Goal: Task Accomplishment & Management: Manage account settings

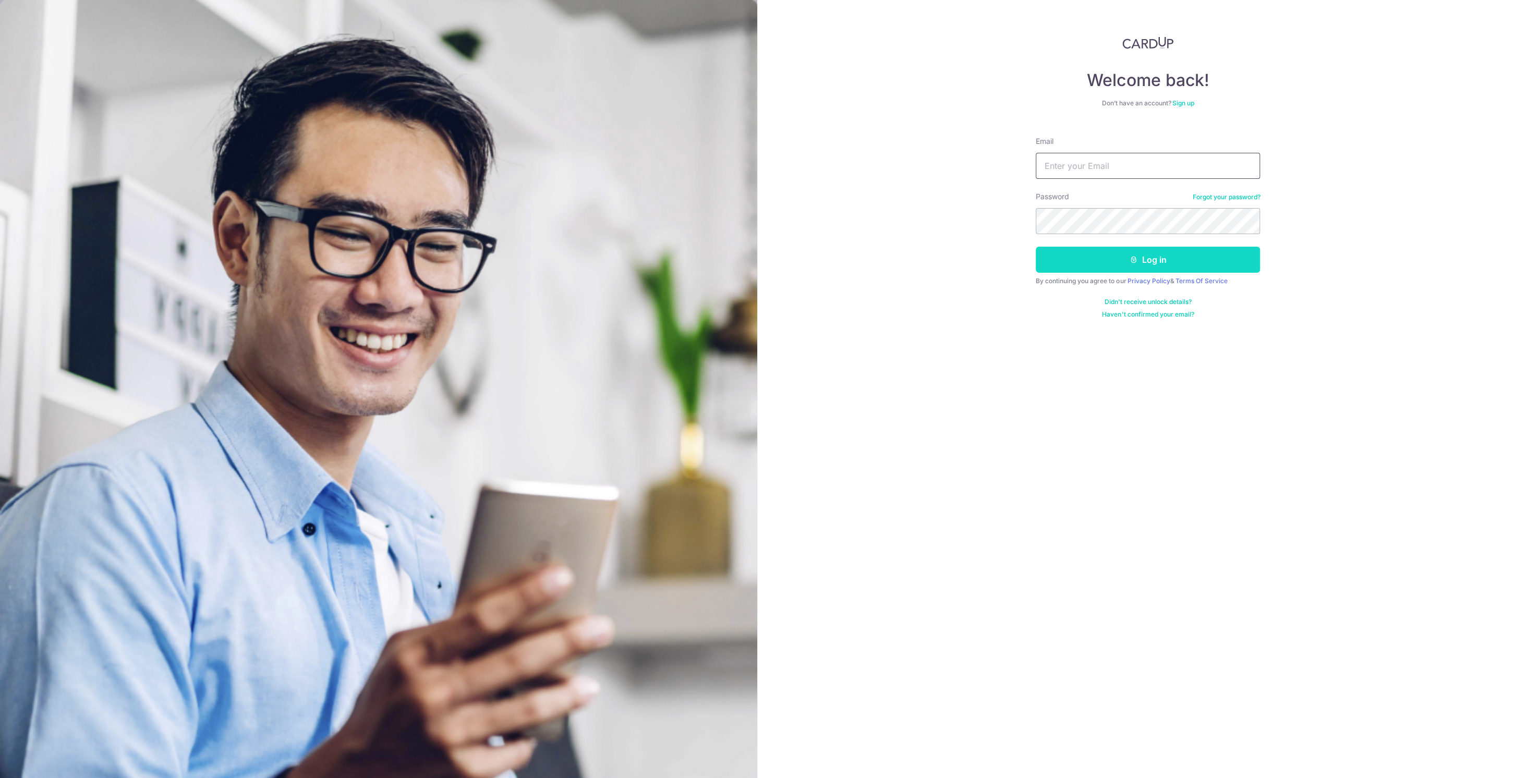
type input "Gonkkong@gmail.com"
click at [1184, 262] on button "Log in" at bounding box center [1147, 260] width 224 height 26
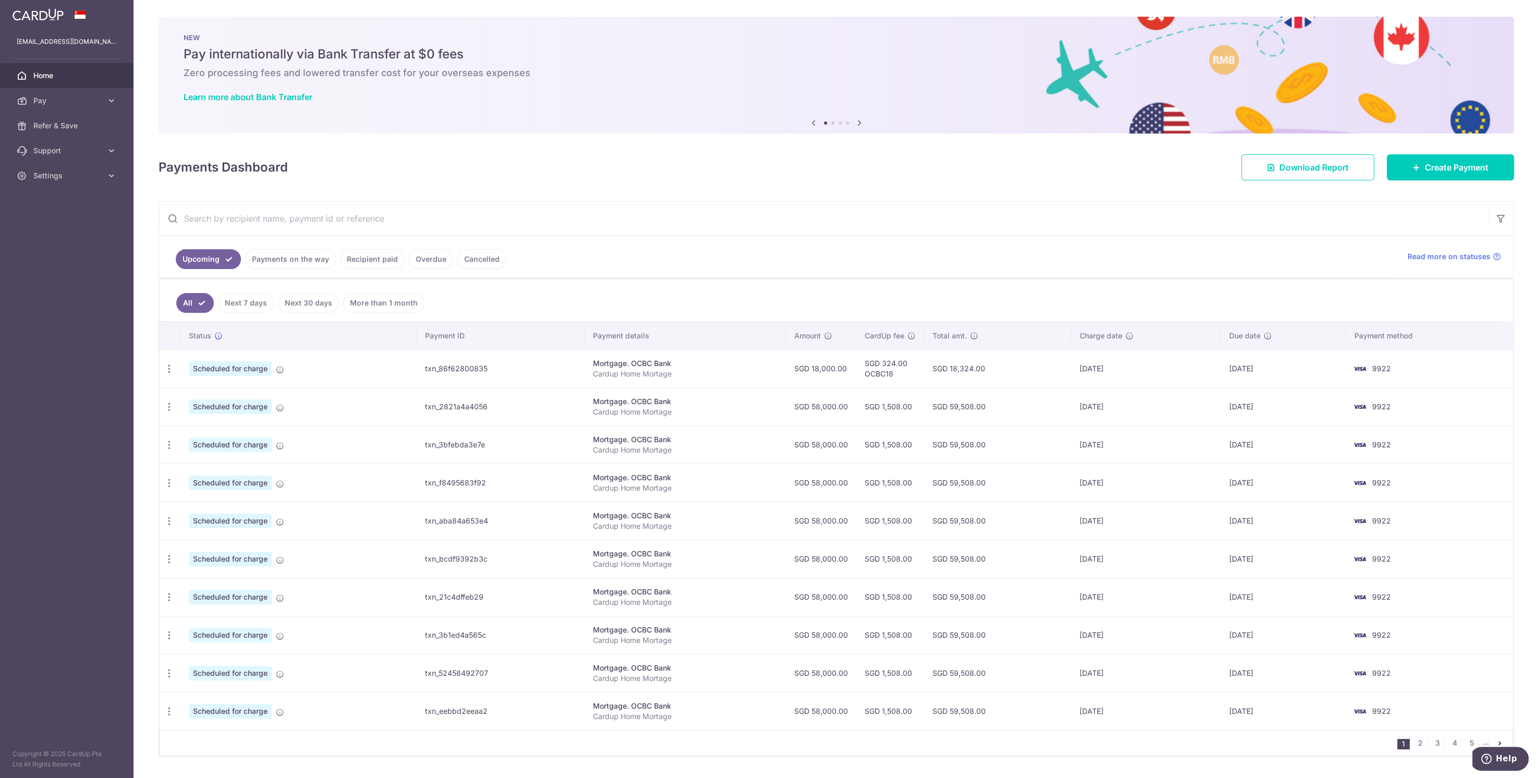
click at [437, 369] on body "[EMAIL_ADDRESS][DOMAIN_NAME] Home Pay Payments Recipients Cards Refer & Save Su…" at bounding box center [769, 389] width 1539 height 778
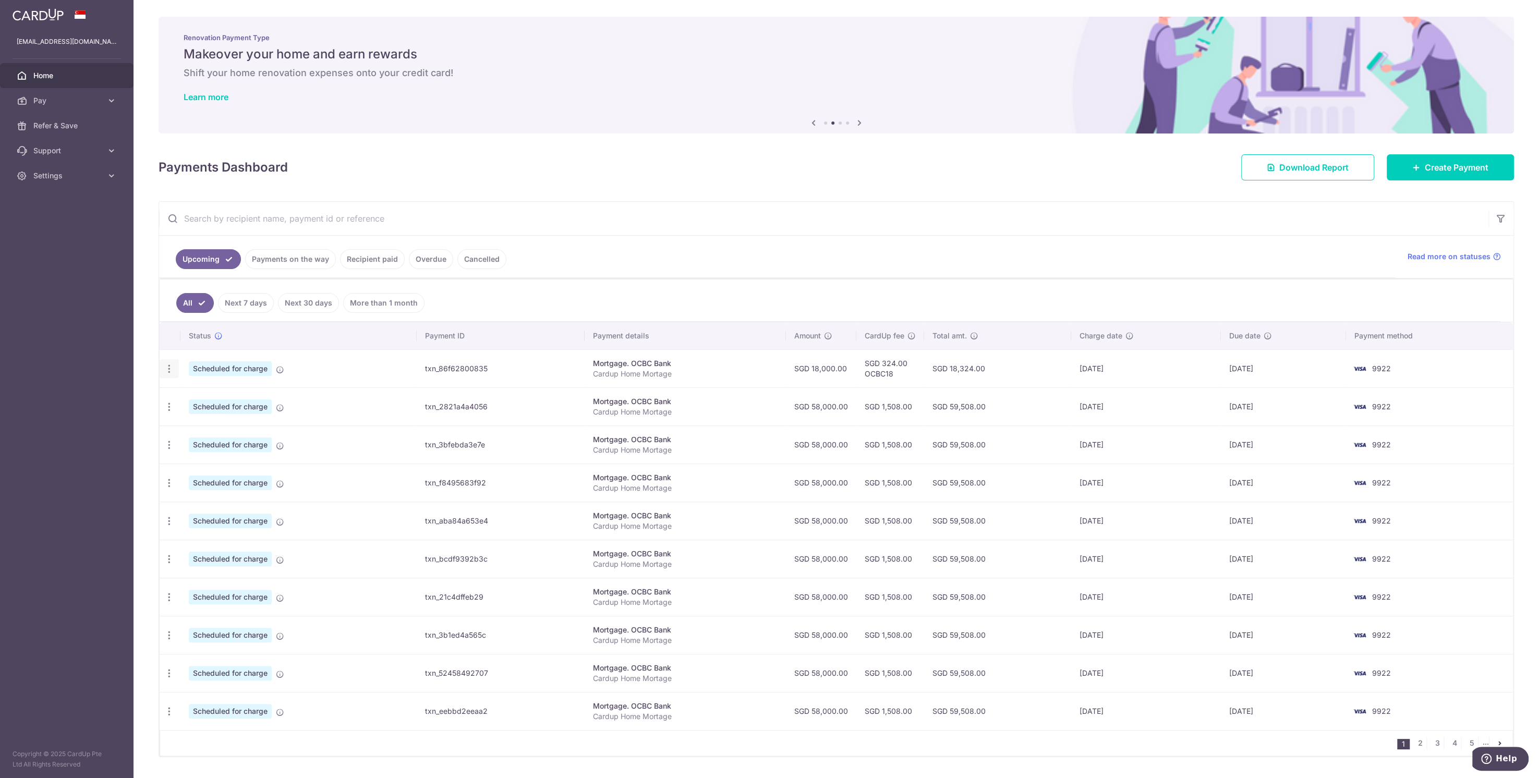
click at [165, 367] on icon "button" at bounding box center [169, 368] width 11 height 11
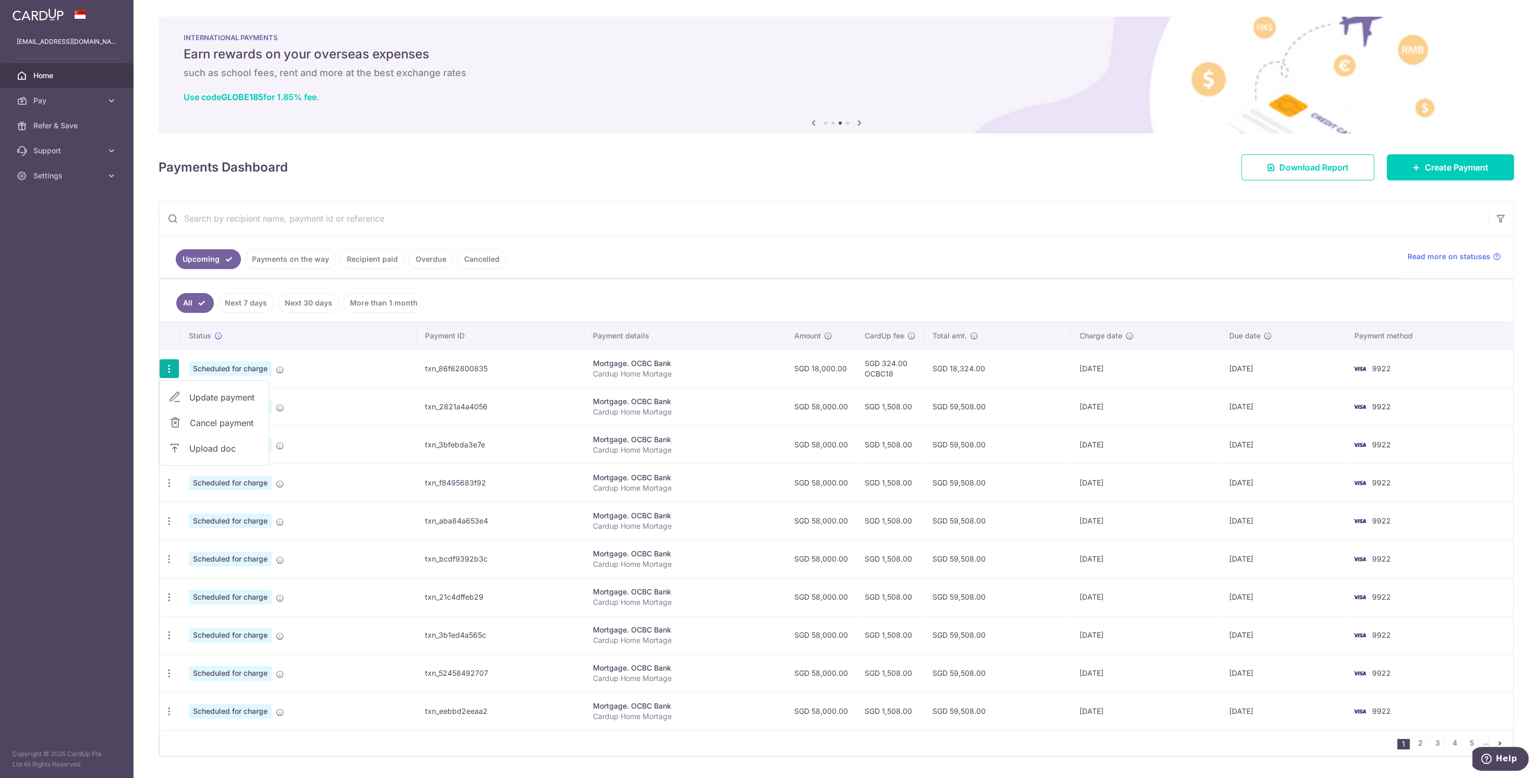
click at [214, 394] on span "Update payment" at bounding box center [224, 397] width 71 height 13
radio input "true"
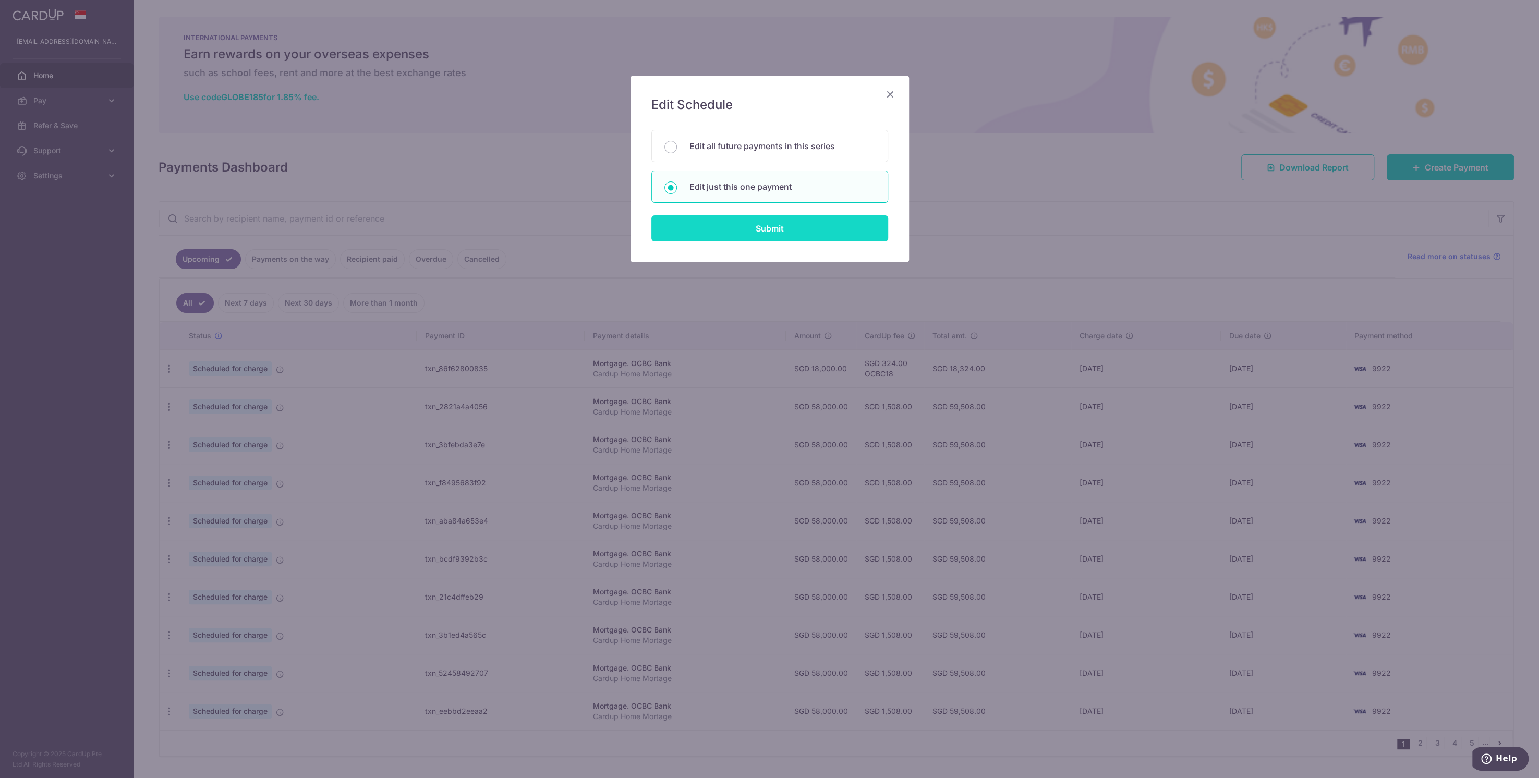
click at [702, 228] on input "Submit" at bounding box center [769, 228] width 237 height 26
radio input "true"
type input "18,000.00"
type input "[DATE]"
type input "Cardup Home Mortage"
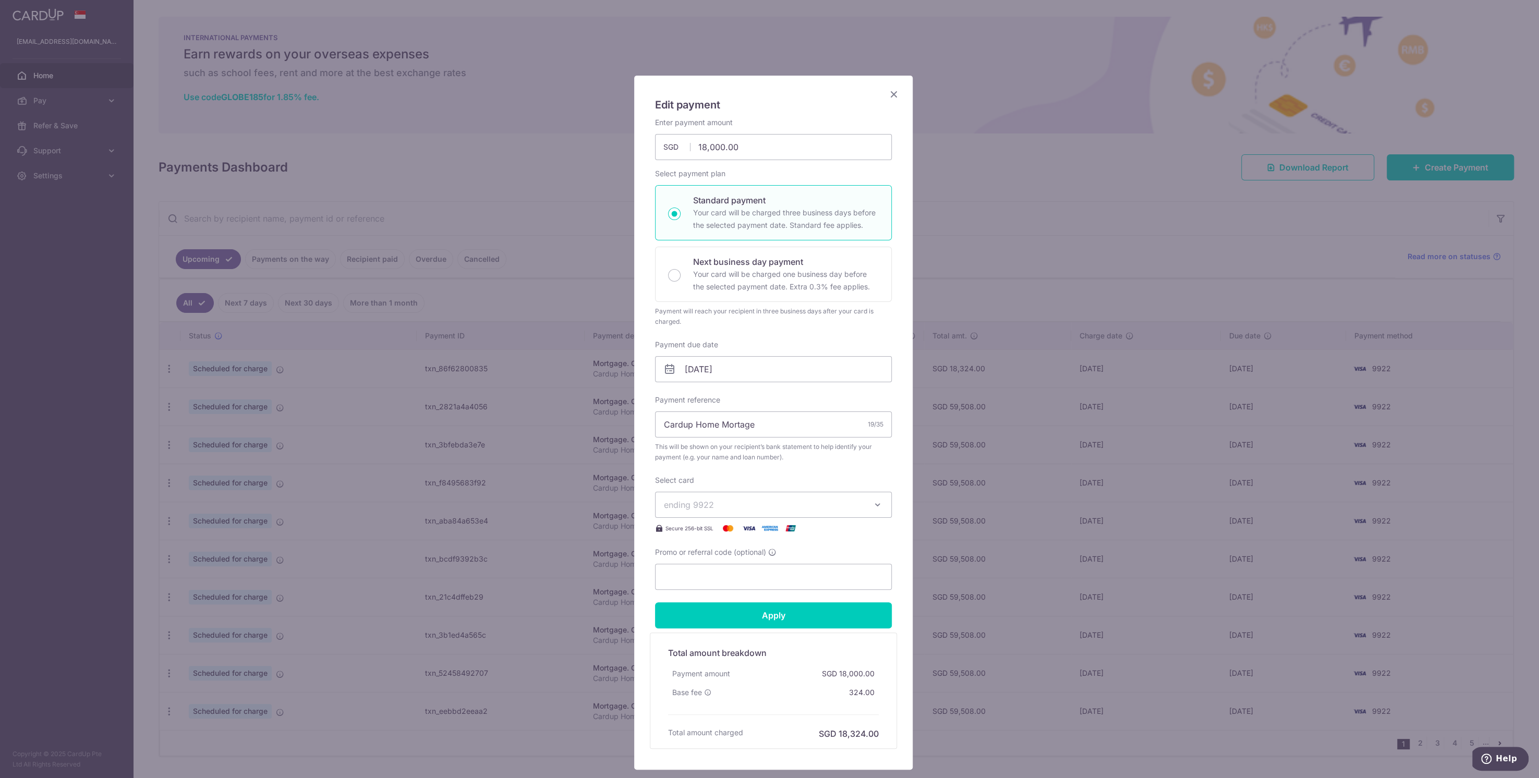
type input "OCBC18"
click at [752, 374] on input "[DATE]" at bounding box center [773, 369] width 237 height 26
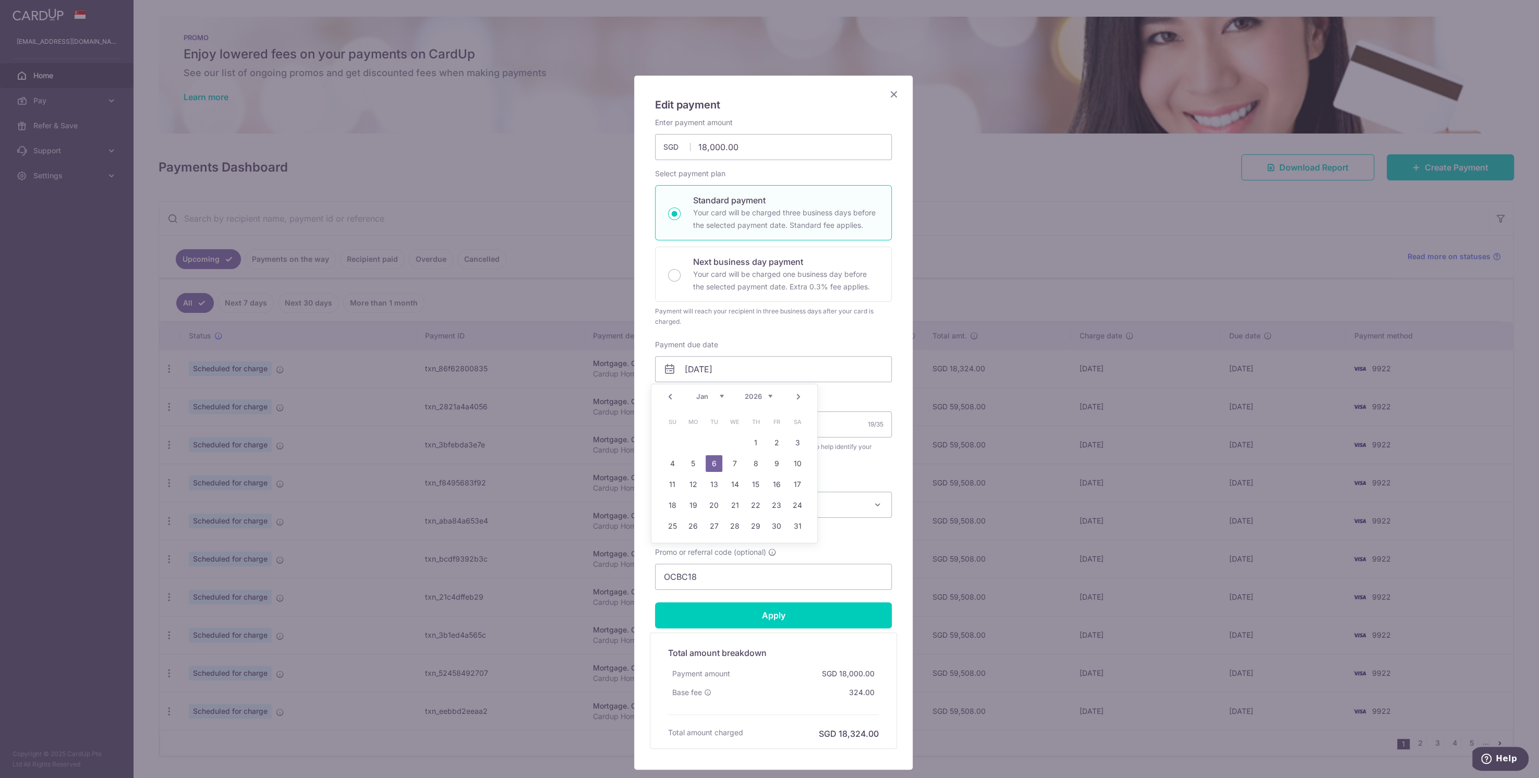
click at [716, 395] on select "Jan Feb Mar Apr May Jun [DATE] Aug Sep Oct Nov Dec" at bounding box center [710, 396] width 28 height 8
click at [766, 397] on select "2025 2026 2027 2028 2029 2030 2031 2032 2033 2034 2035" at bounding box center [759, 396] width 28 height 8
click at [718, 485] on link "14" at bounding box center [713, 484] width 17 height 17
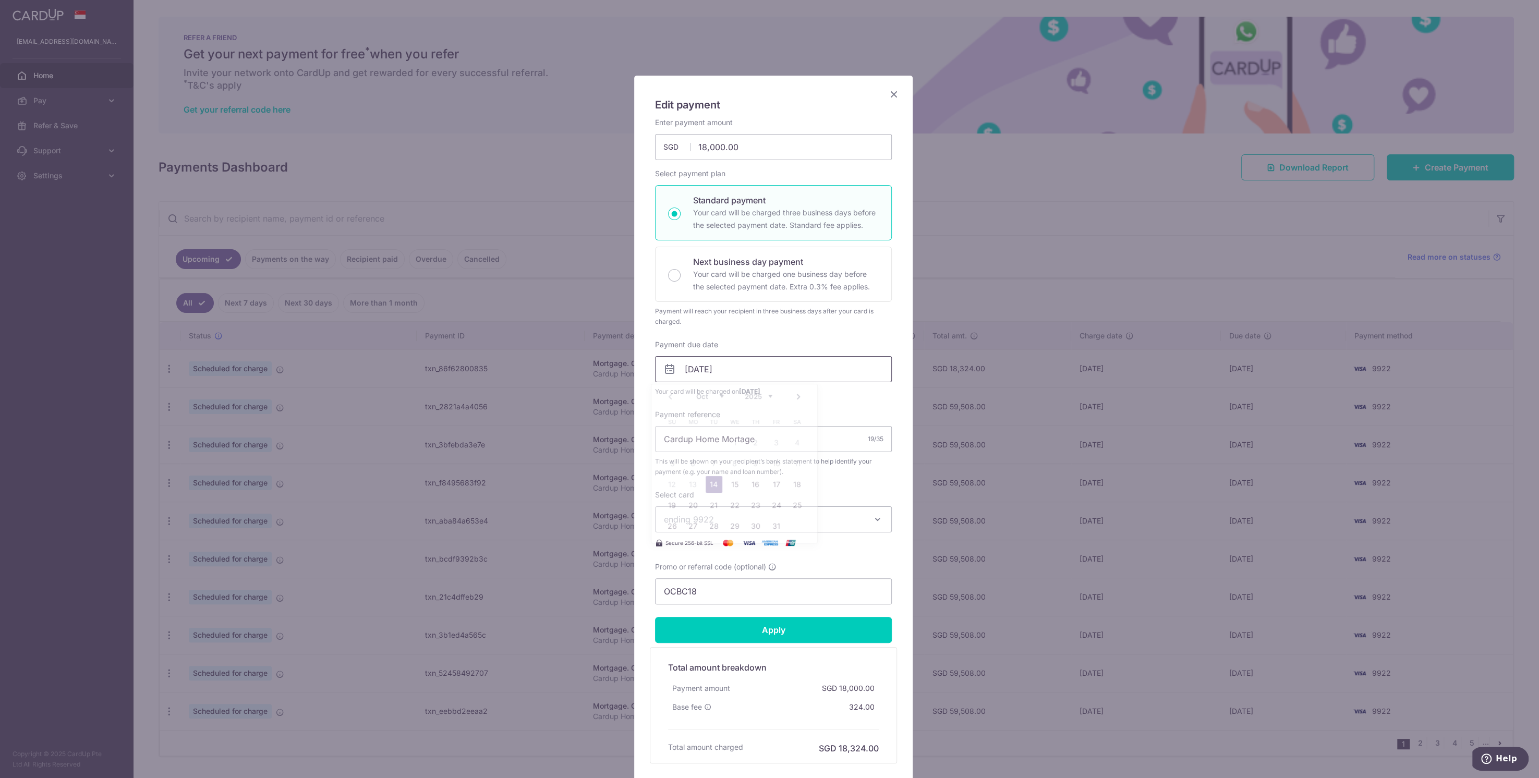
click at [721, 366] on input "[DATE]" at bounding box center [773, 369] width 237 height 26
click at [729, 480] on link "15" at bounding box center [734, 484] width 17 height 17
type input "[DATE]"
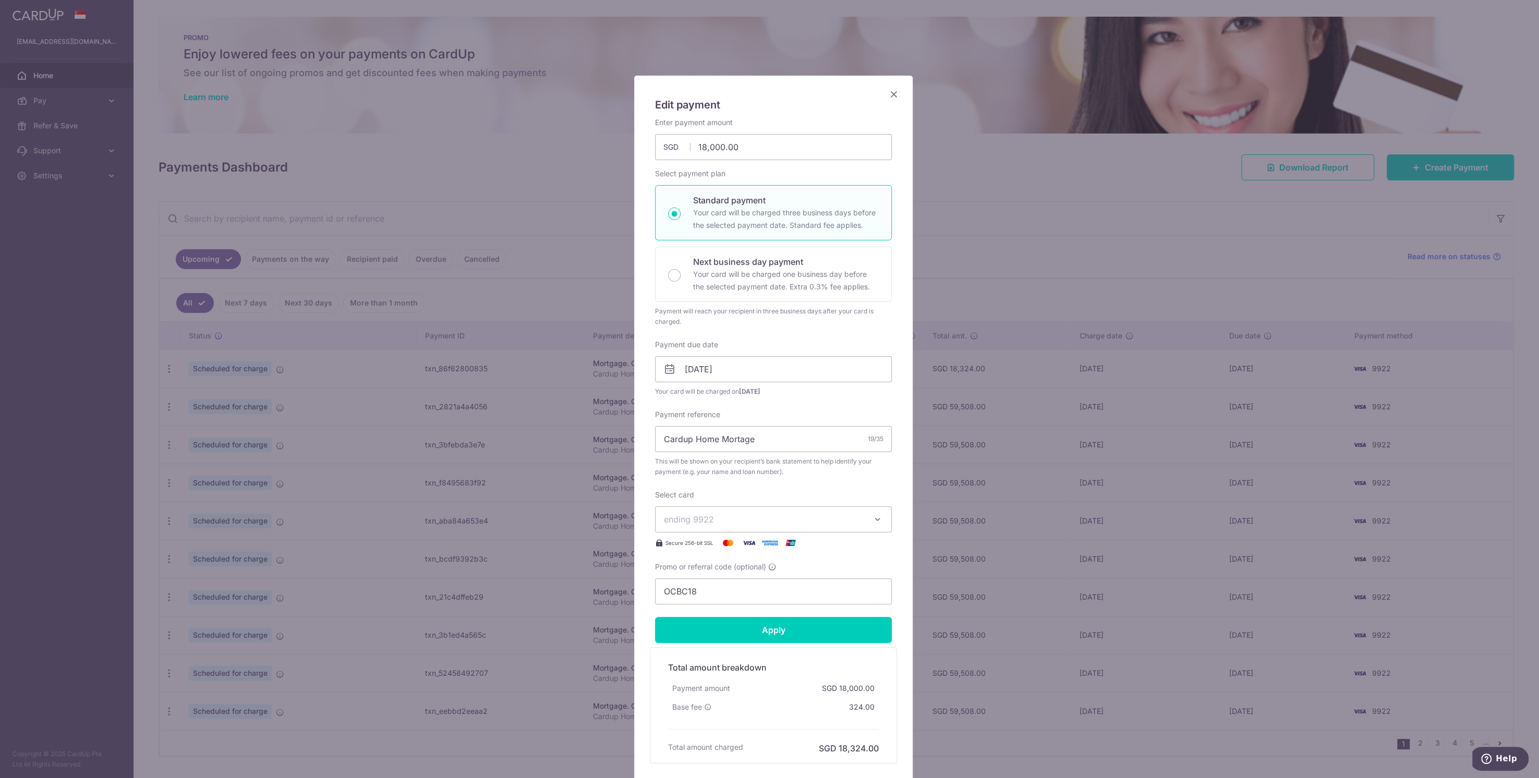
click at [720, 340] on div "Payment due date [DATE] Your card will be charged on [DATE]" at bounding box center [773, 367] width 237 height 57
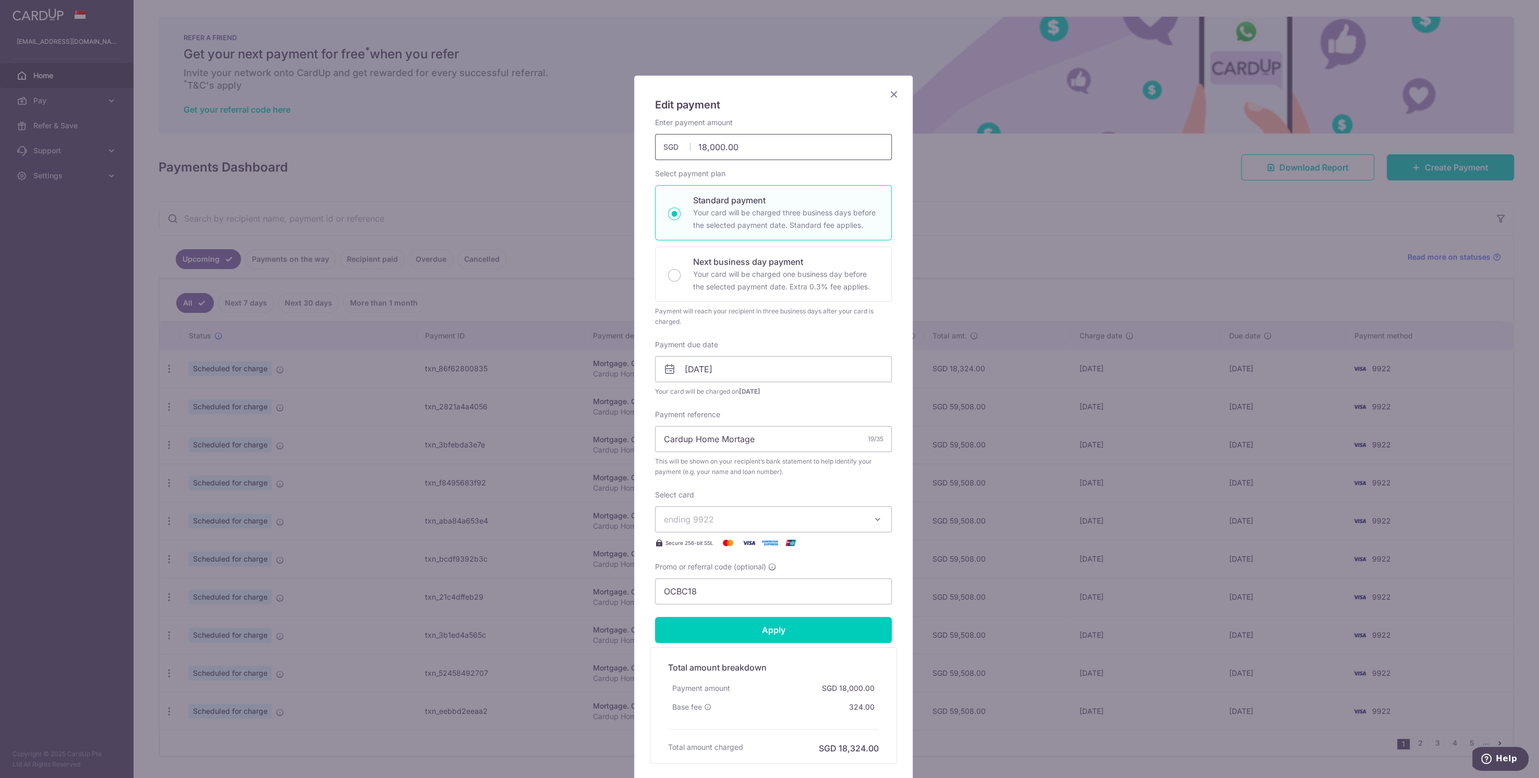
click at [701, 147] on input "18,000.00" at bounding box center [773, 147] width 237 height 26
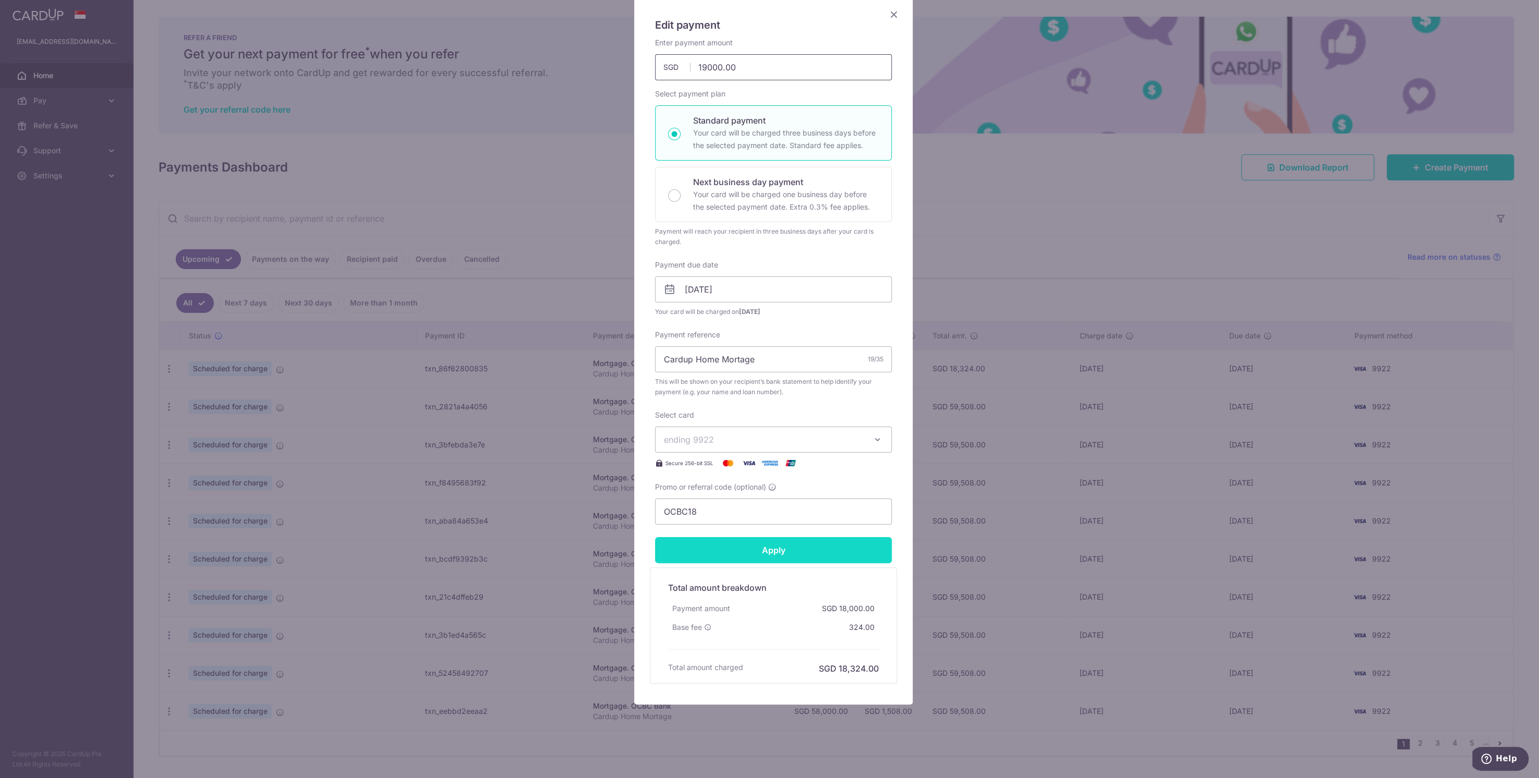
scroll to position [44, 0]
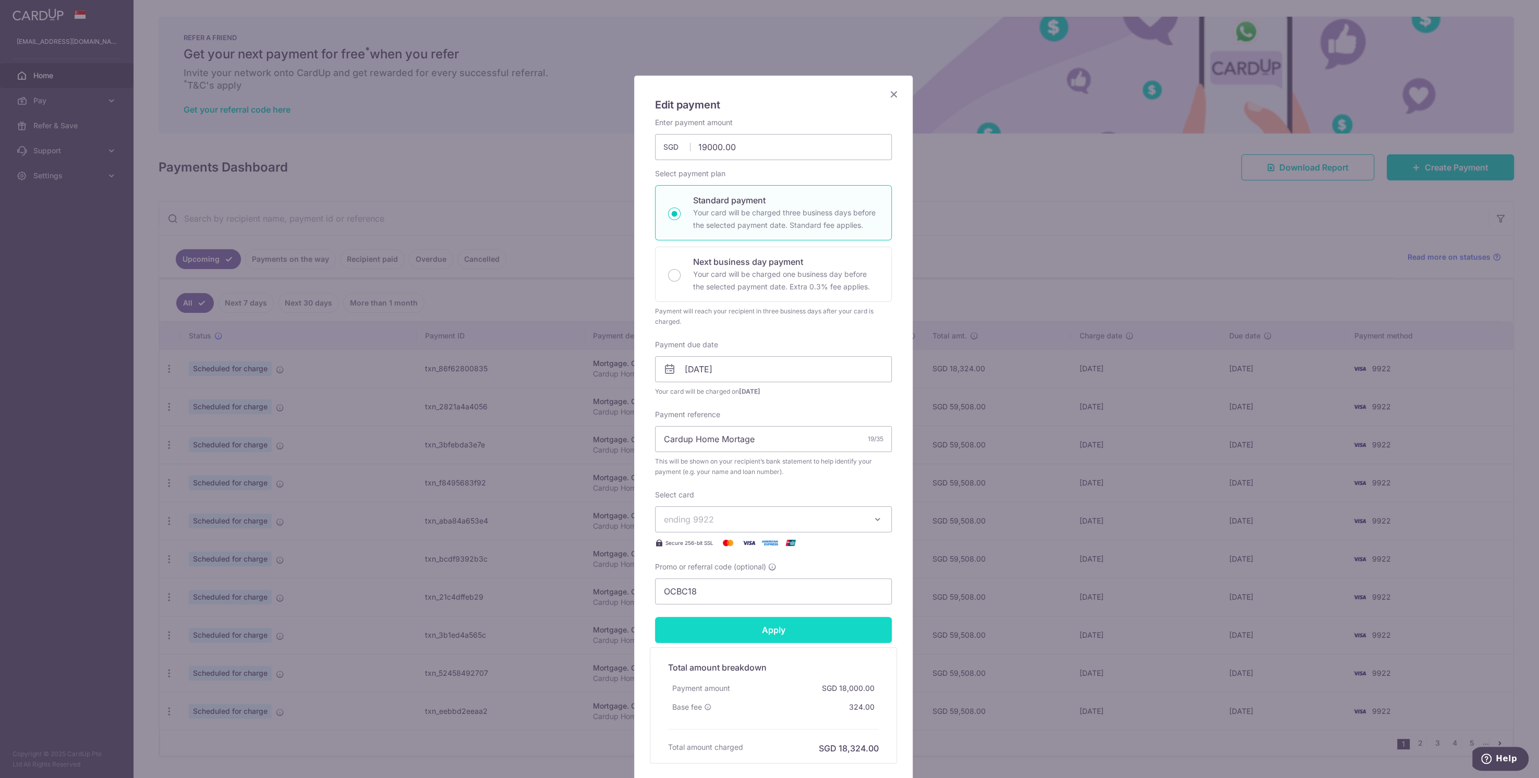
type input "19,000.00"
click at [758, 549] on div "Enter payment amount 19,000.00 19000.00 SGD To change the payment amount, pleas…" at bounding box center [773, 360] width 237 height 487
click at [770, 620] on input "Apply" at bounding box center [773, 630] width 237 height 26
type input "Successfully Applied"
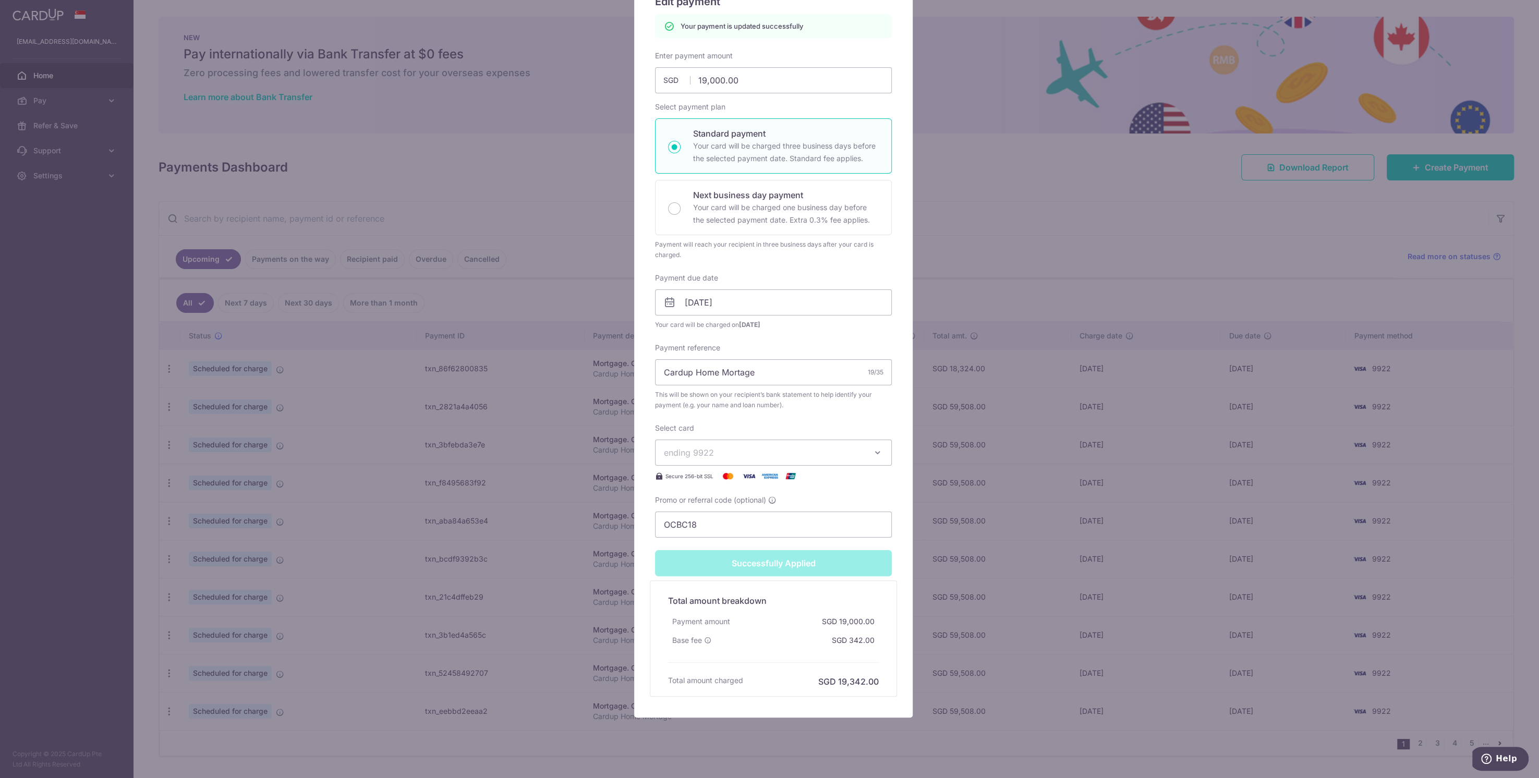
scroll to position [116, 0]
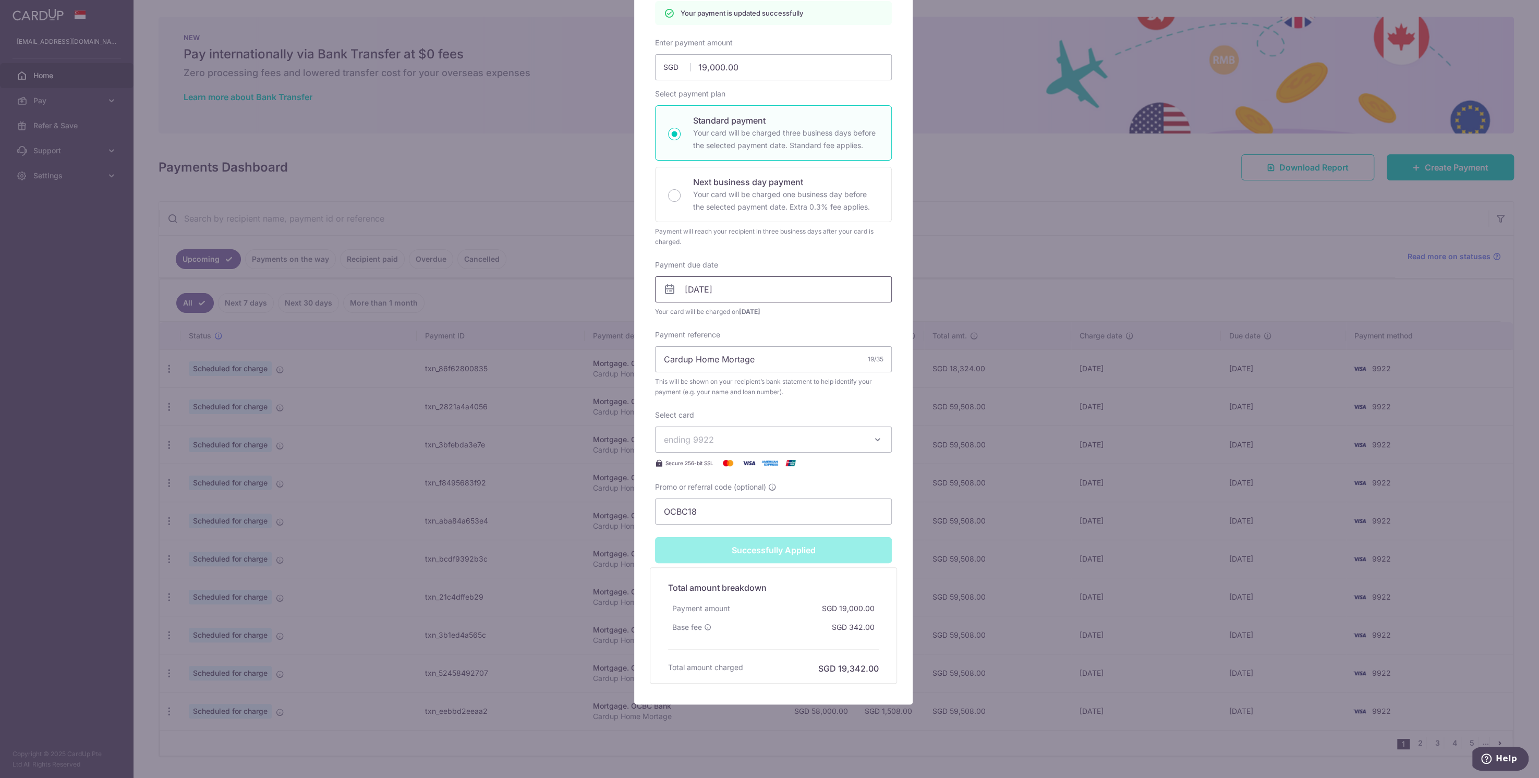
click at [747, 293] on input "[DATE]" at bounding box center [773, 289] width 237 height 26
click at [718, 398] on link "14" at bounding box center [713, 404] width 17 height 17
type input "[DATE]"
click at [733, 330] on div "Payment reference Cardup Home Mortage 19/35 This will be shown on your recipien…" at bounding box center [773, 364] width 237 height 68
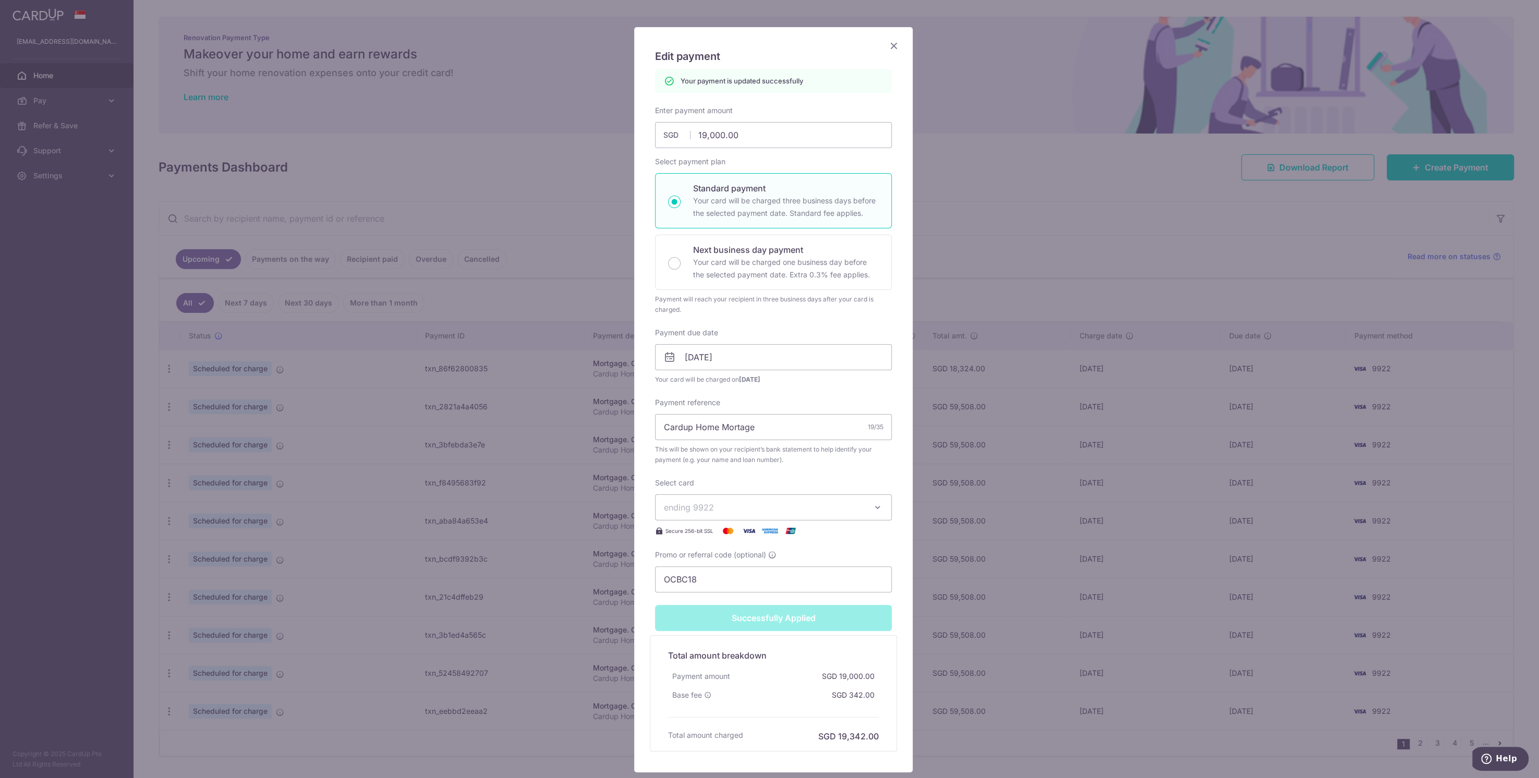
scroll to position [0, 0]
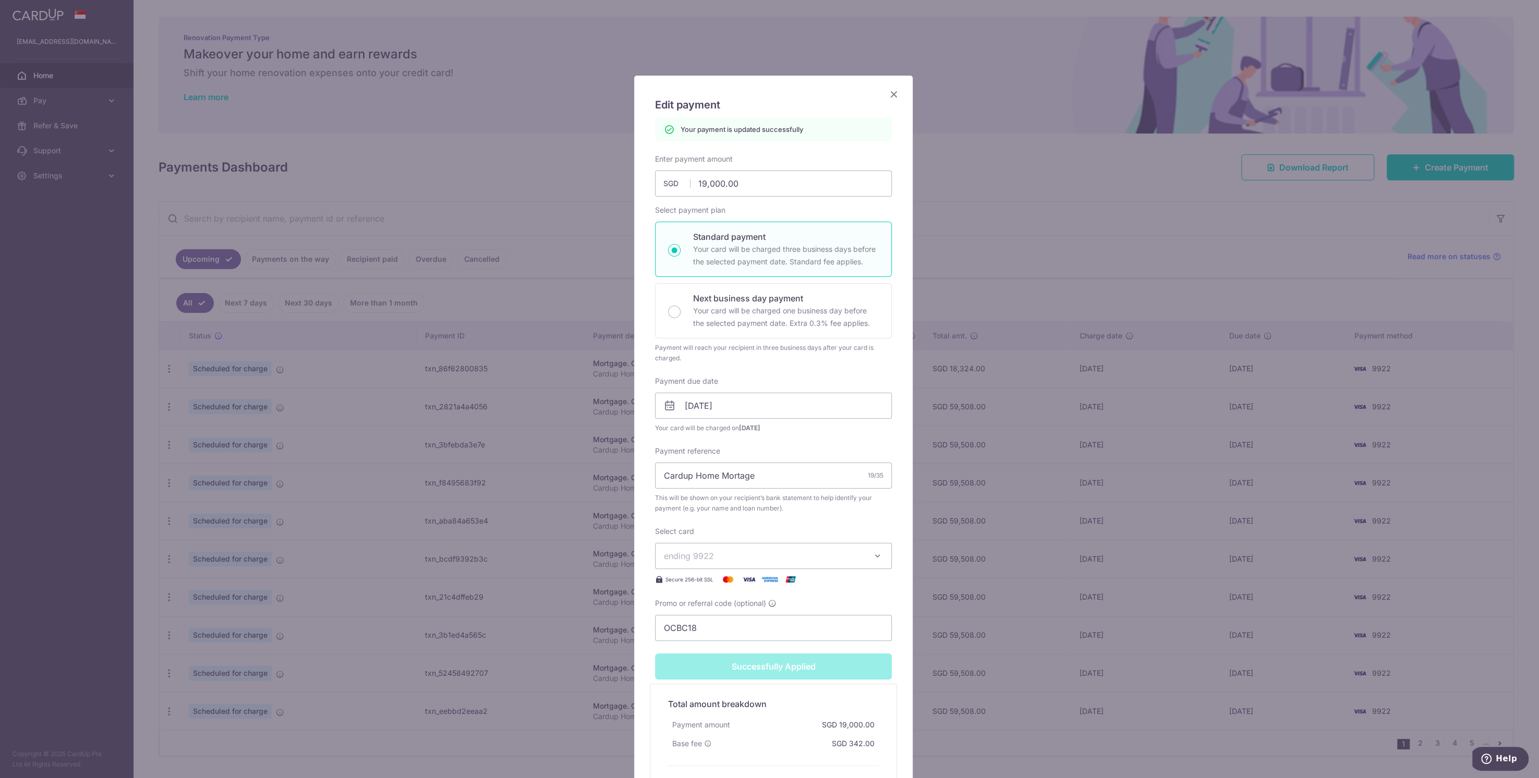
click at [887, 93] on icon "Close" at bounding box center [893, 94] width 13 height 13
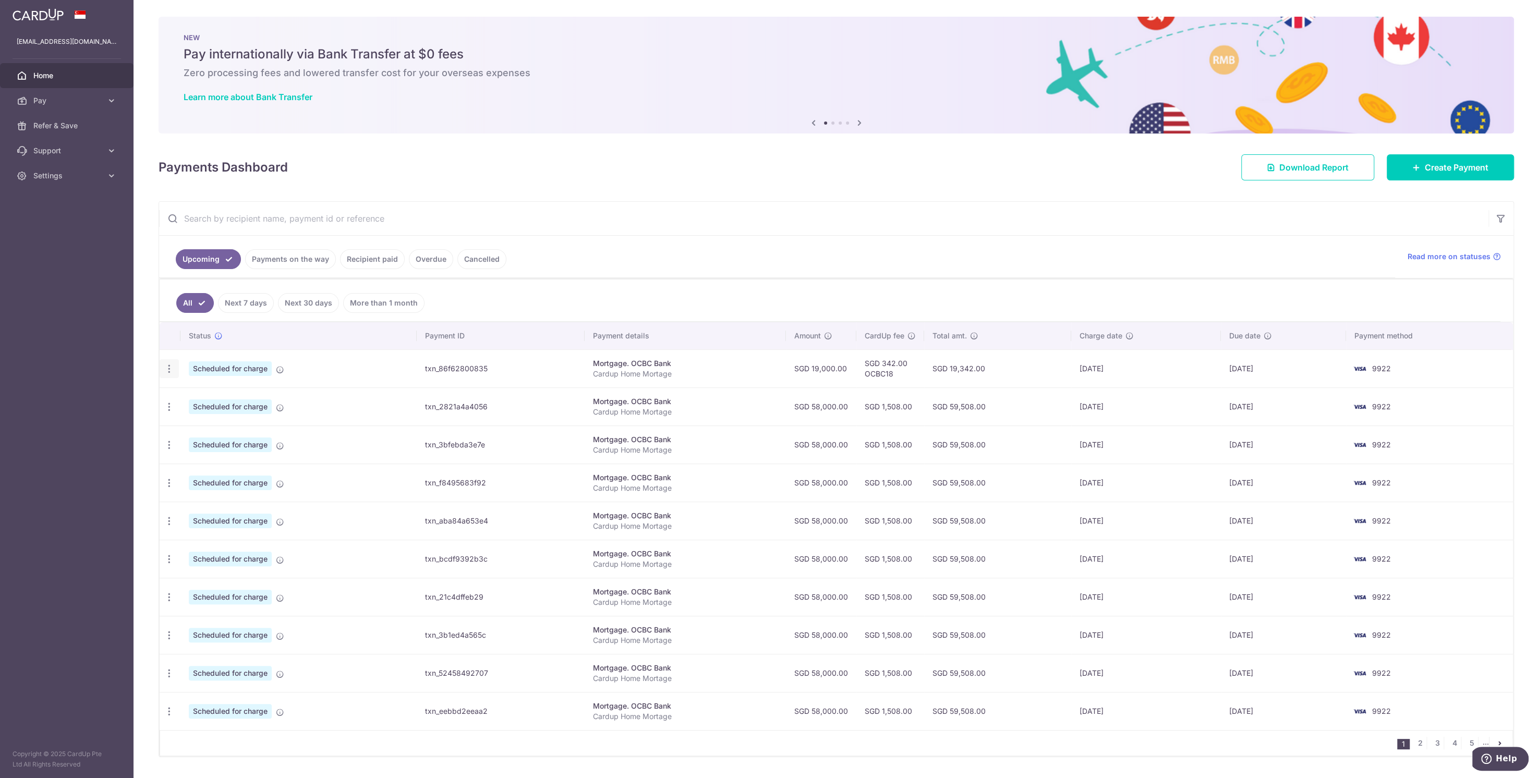
click at [174, 363] on icon "button" at bounding box center [169, 368] width 11 height 11
click at [214, 397] on span "Update payment" at bounding box center [224, 397] width 71 height 13
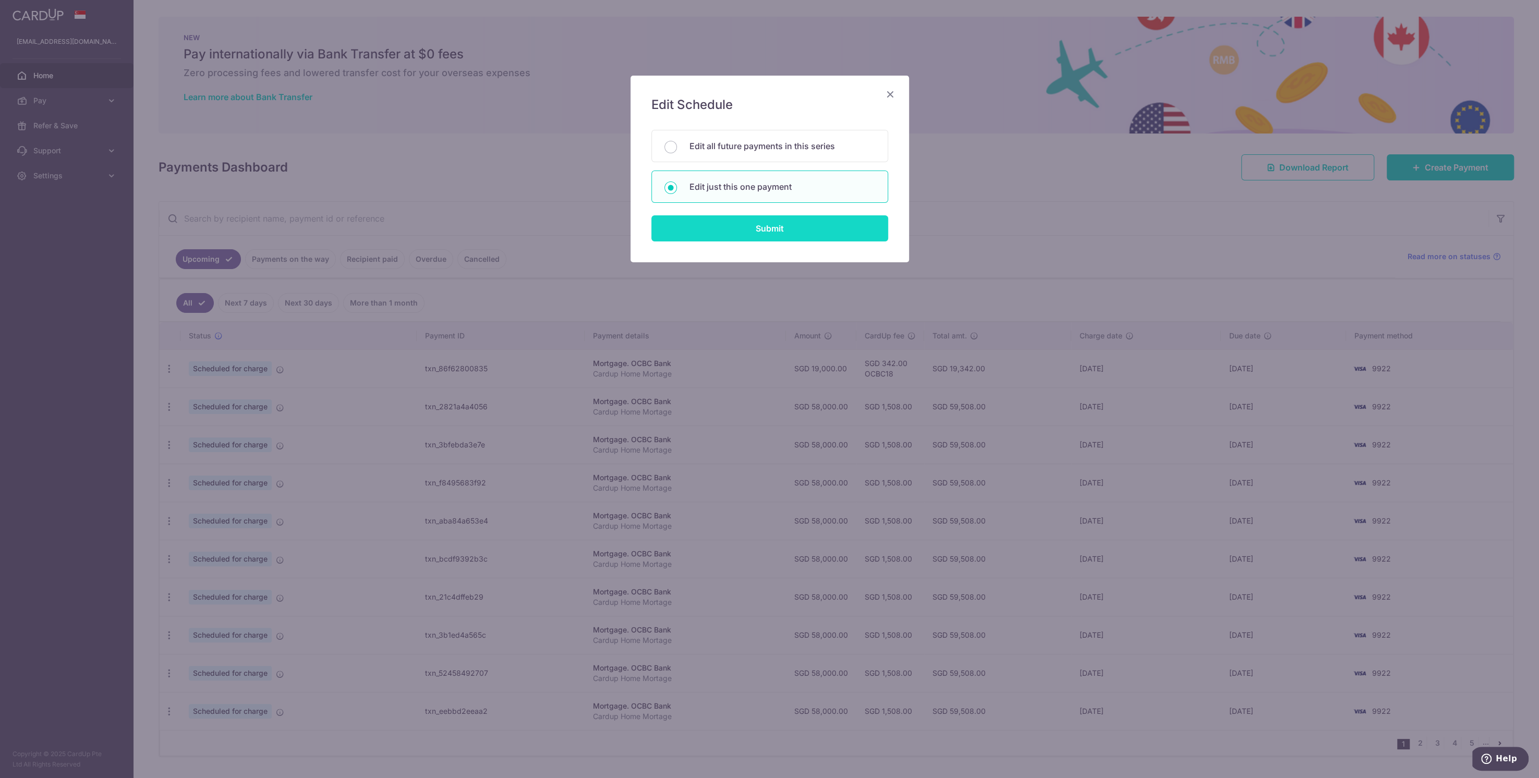
click at [718, 235] on input "Submit" at bounding box center [769, 228] width 237 height 26
radio input "true"
type input "19,000.00"
type input "[DATE]"
type input "Cardup Home Mortage"
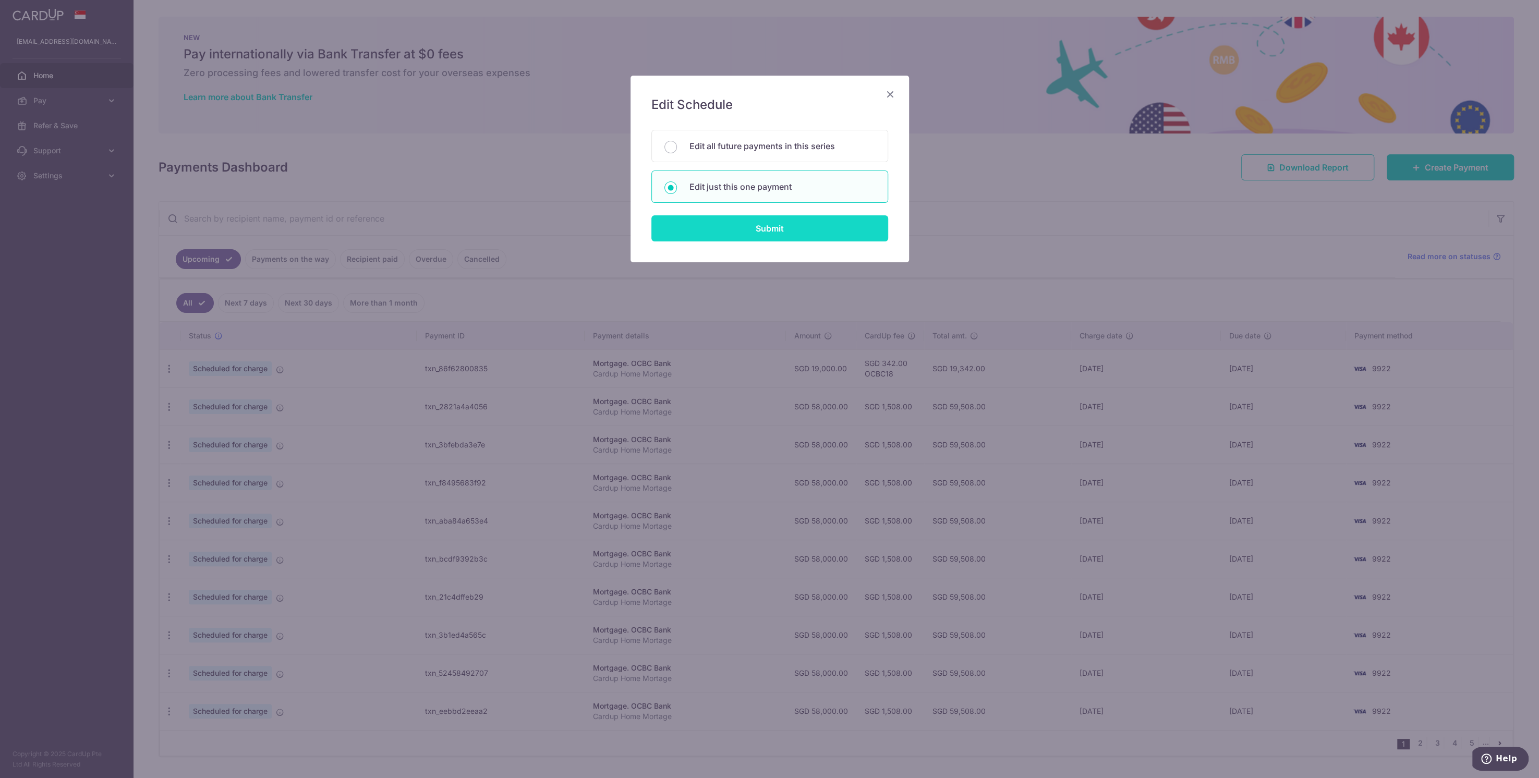
type input "OCBC18"
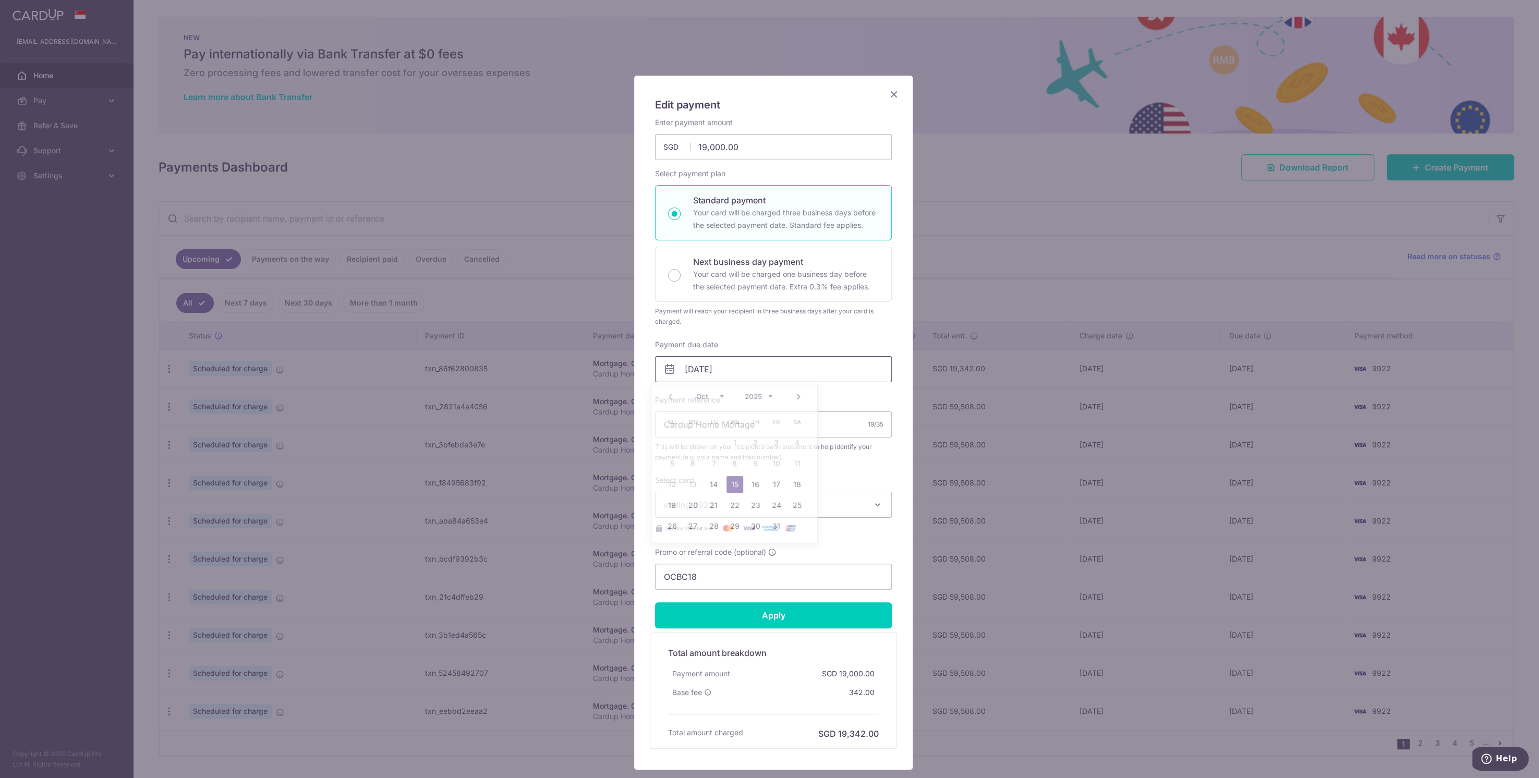
click at [714, 368] on input "[DATE]" at bounding box center [773, 369] width 237 height 26
click at [714, 482] on link "14" at bounding box center [713, 484] width 17 height 17
type input "[DATE]"
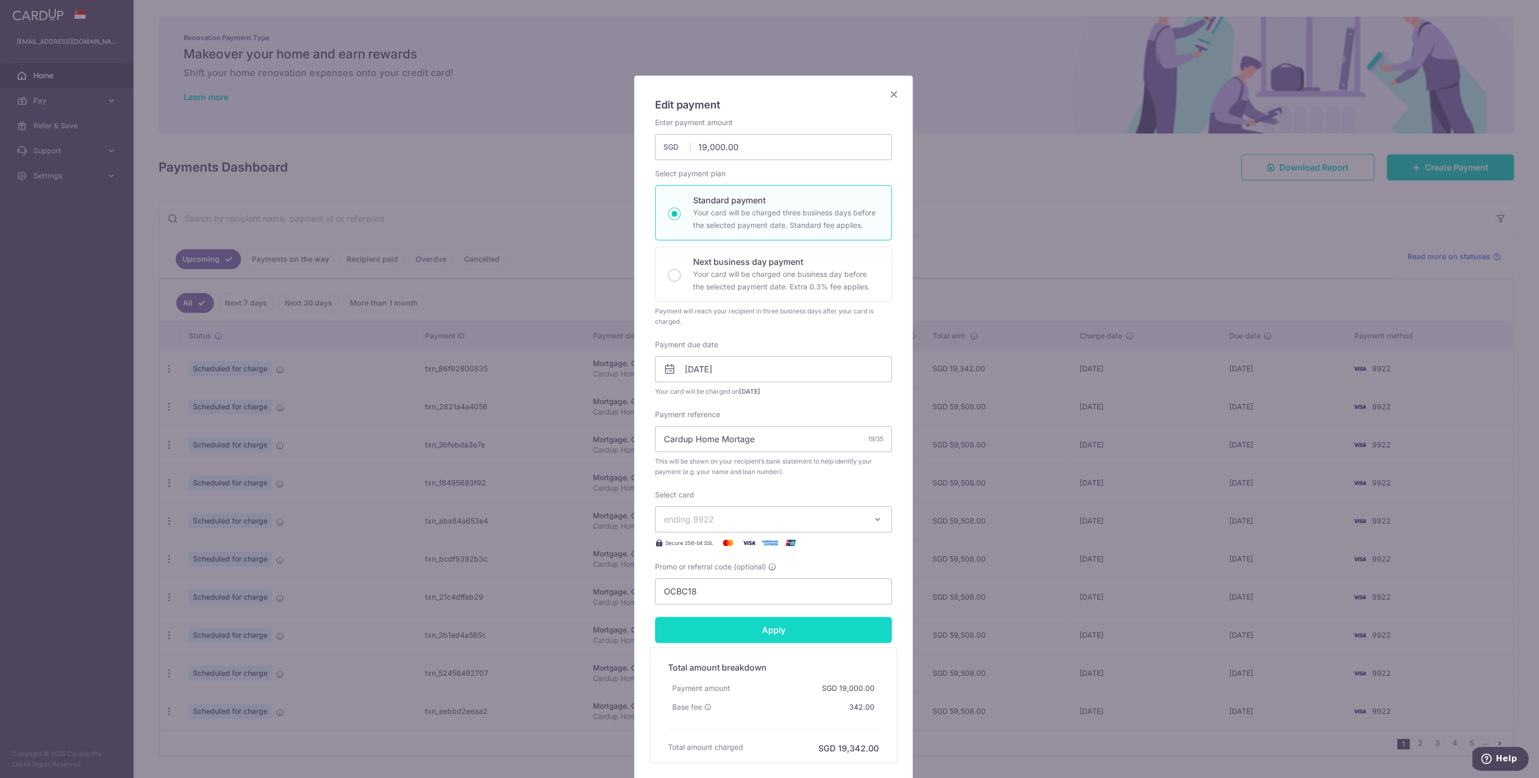
click at [758, 630] on input "Apply" at bounding box center [773, 630] width 237 height 26
type input "Successfully Applied"
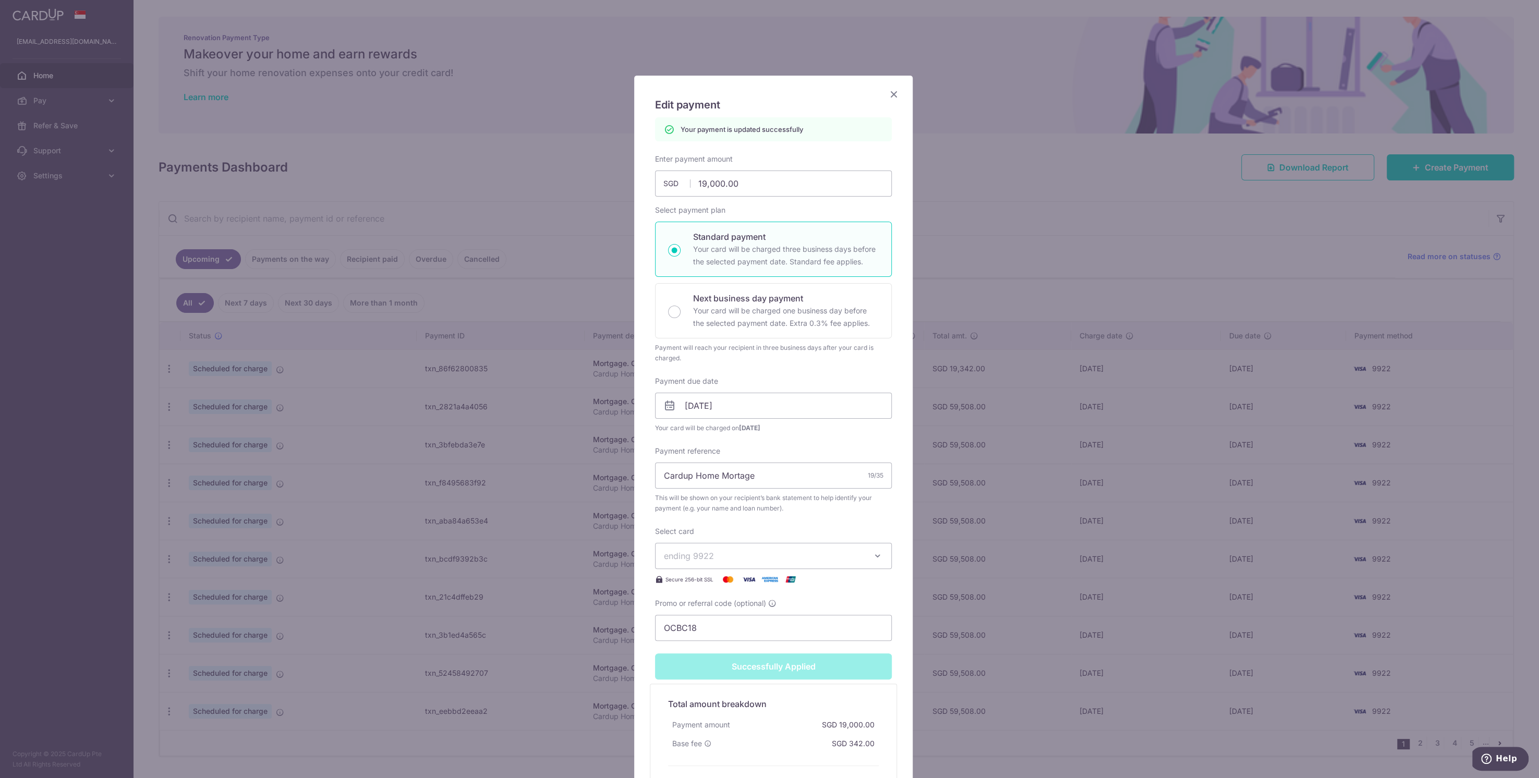
click at [887, 94] on icon "Close" at bounding box center [893, 94] width 13 height 13
